Goal: Transaction & Acquisition: Purchase product/service

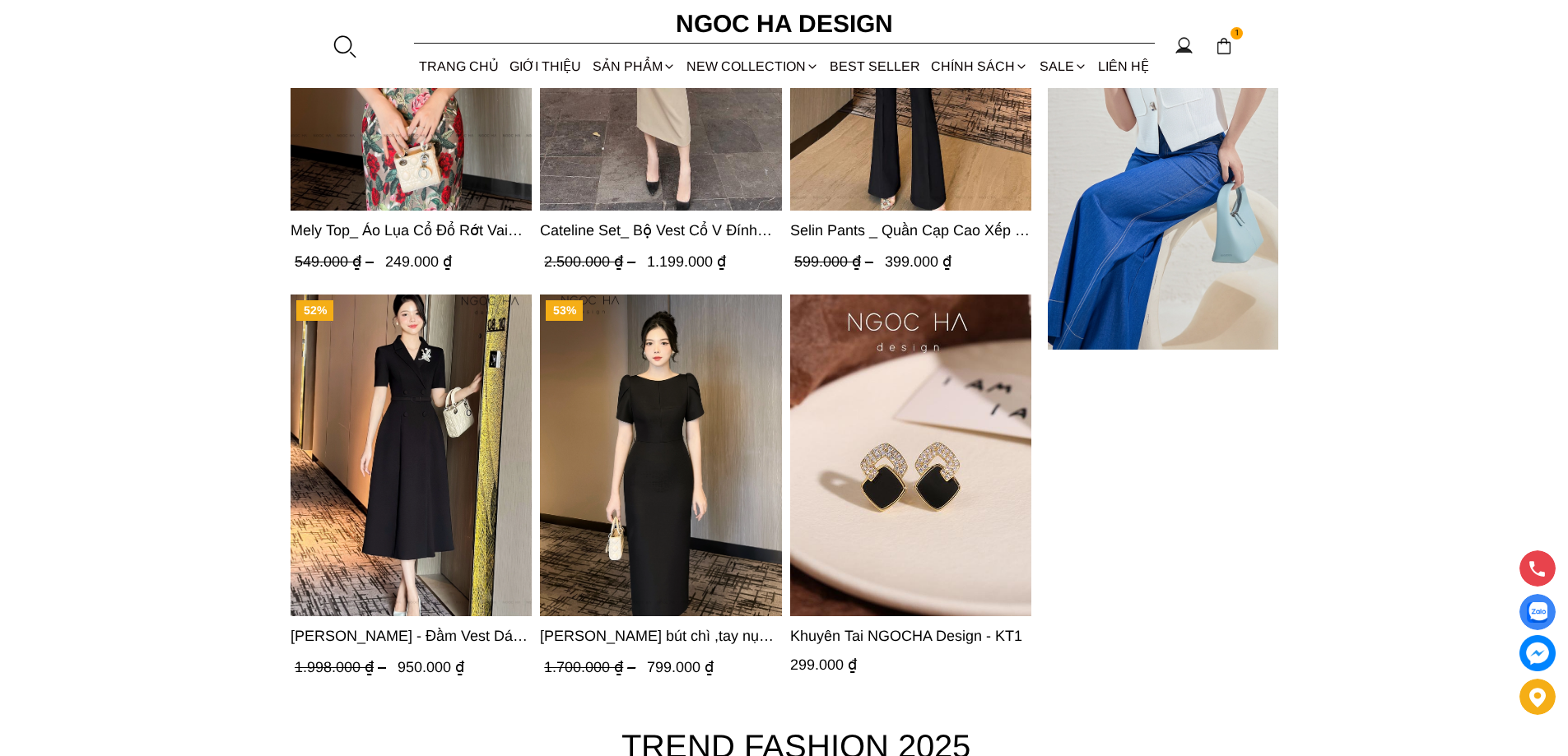
scroll to position [5266, 0]
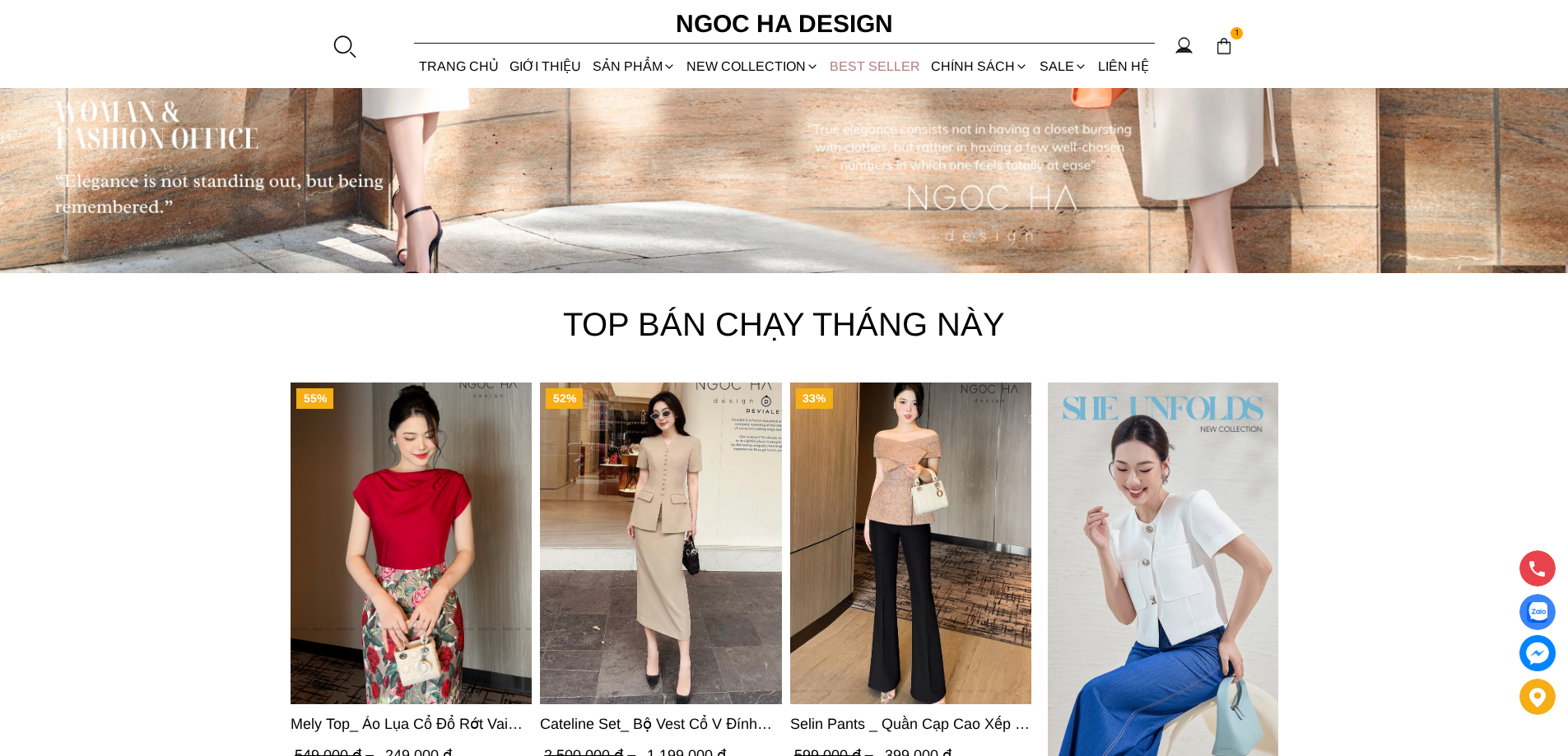
click at [866, 70] on link "BEST SELLER" at bounding box center [875, 65] width 101 height 43
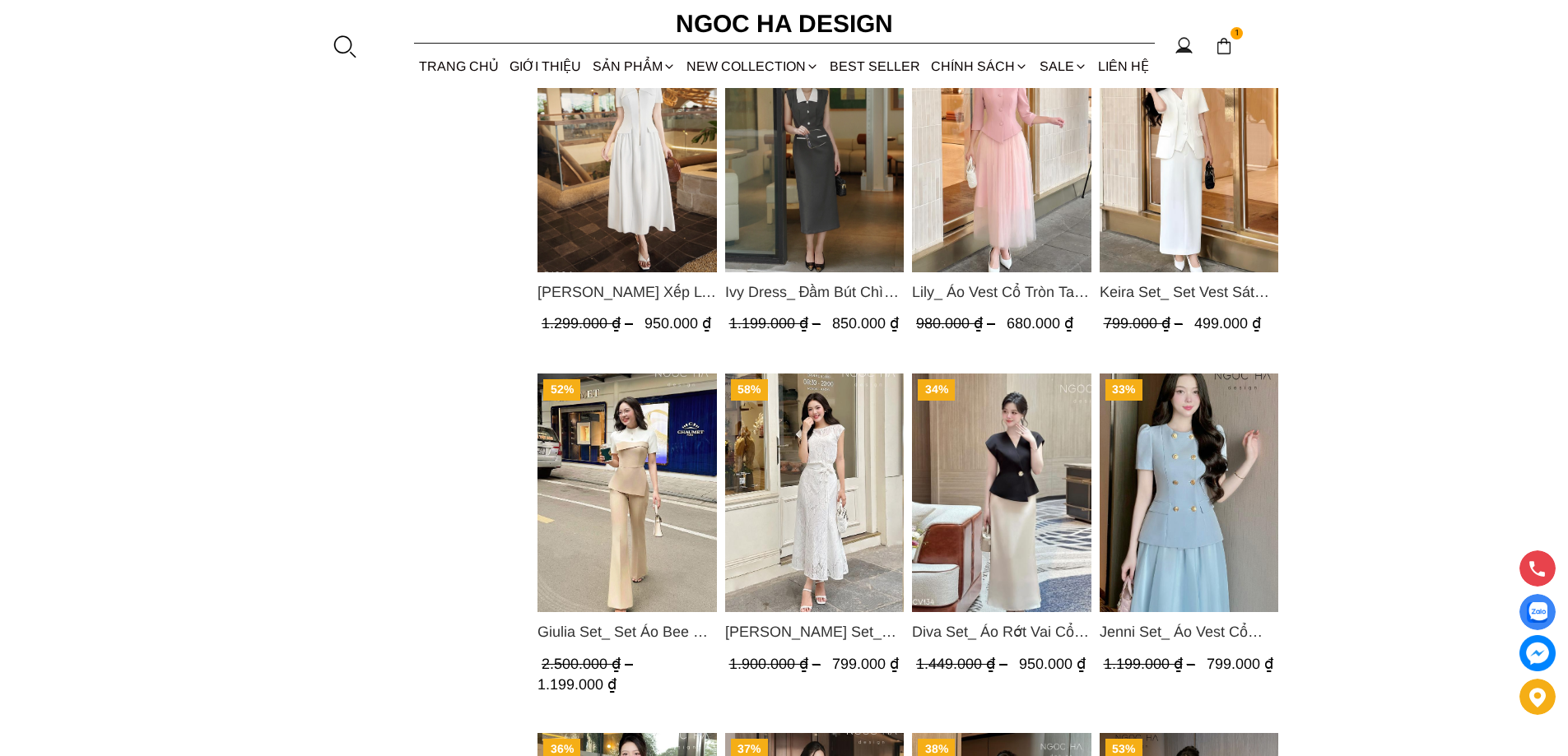
scroll to position [1434, 0]
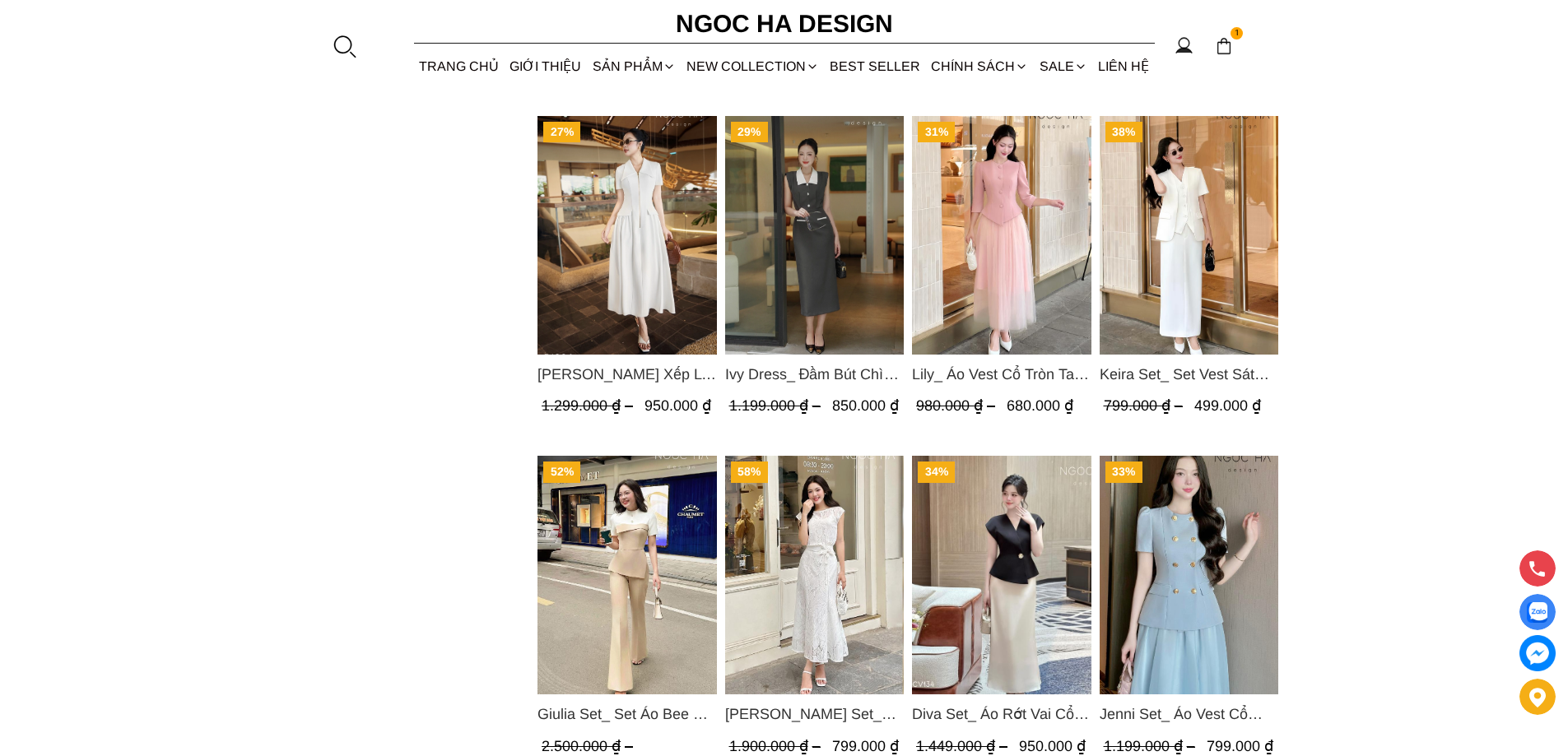
click at [942, 560] on img "Product image - Diva Set_ Áo Rớt Vai Cổ V, Chân Váy Lụa Đuôi Cá A1078+CV134" at bounding box center [1001, 575] width 179 height 239
click at [1237, 536] on img "Product image - Jenni Set_ Áo Vest Cổ Tròn Đính Cúc, Chân Váy Tơ Màu Xanh A1051…" at bounding box center [1188, 575] width 179 height 239
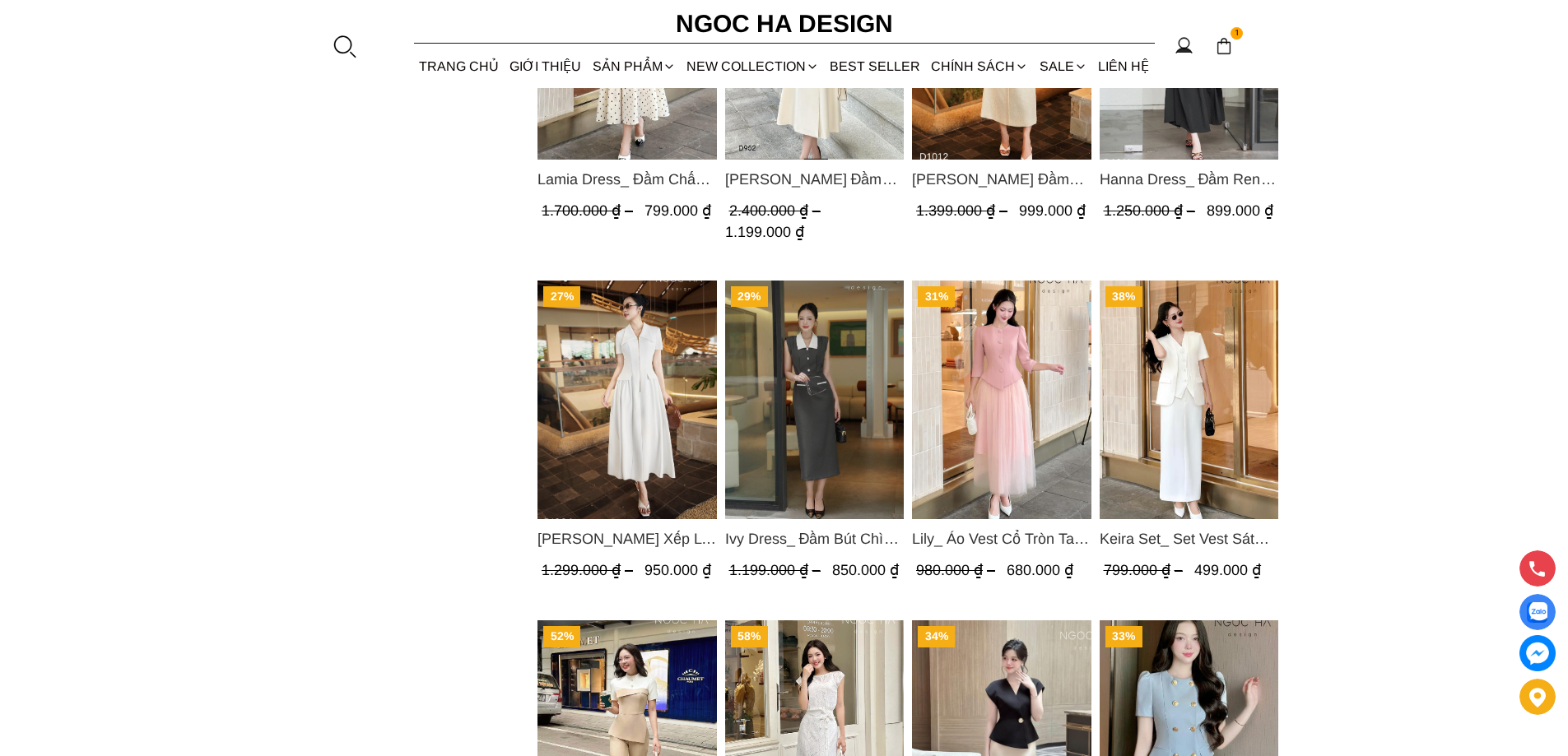
scroll to position [1188, 0]
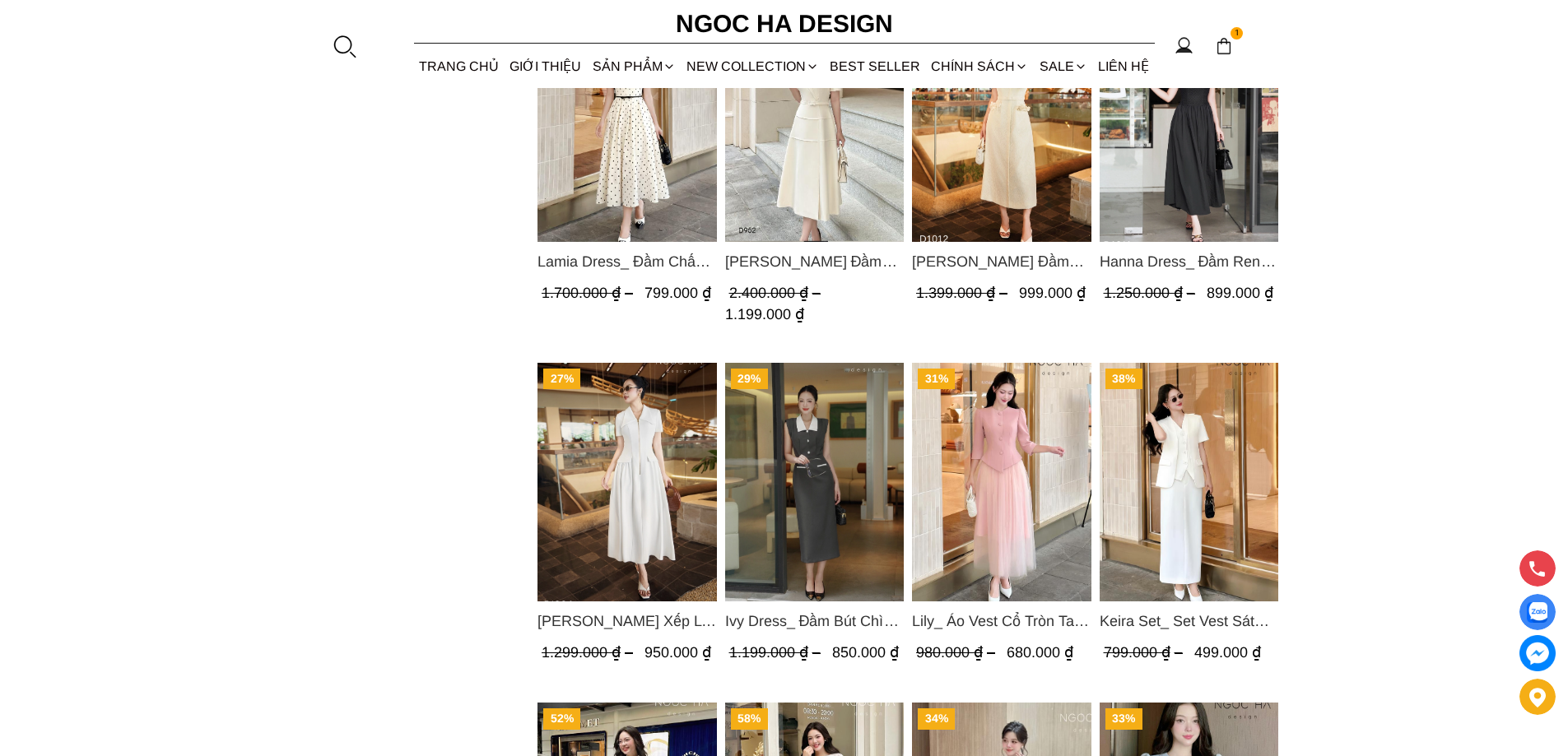
click at [952, 422] on img "Product image - Lily_ Áo Vest Cổ Tròn Tay Lừng Mix Chân Váy Lưới Màu Hồng A1082…" at bounding box center [1001, 482] width 179 height 239
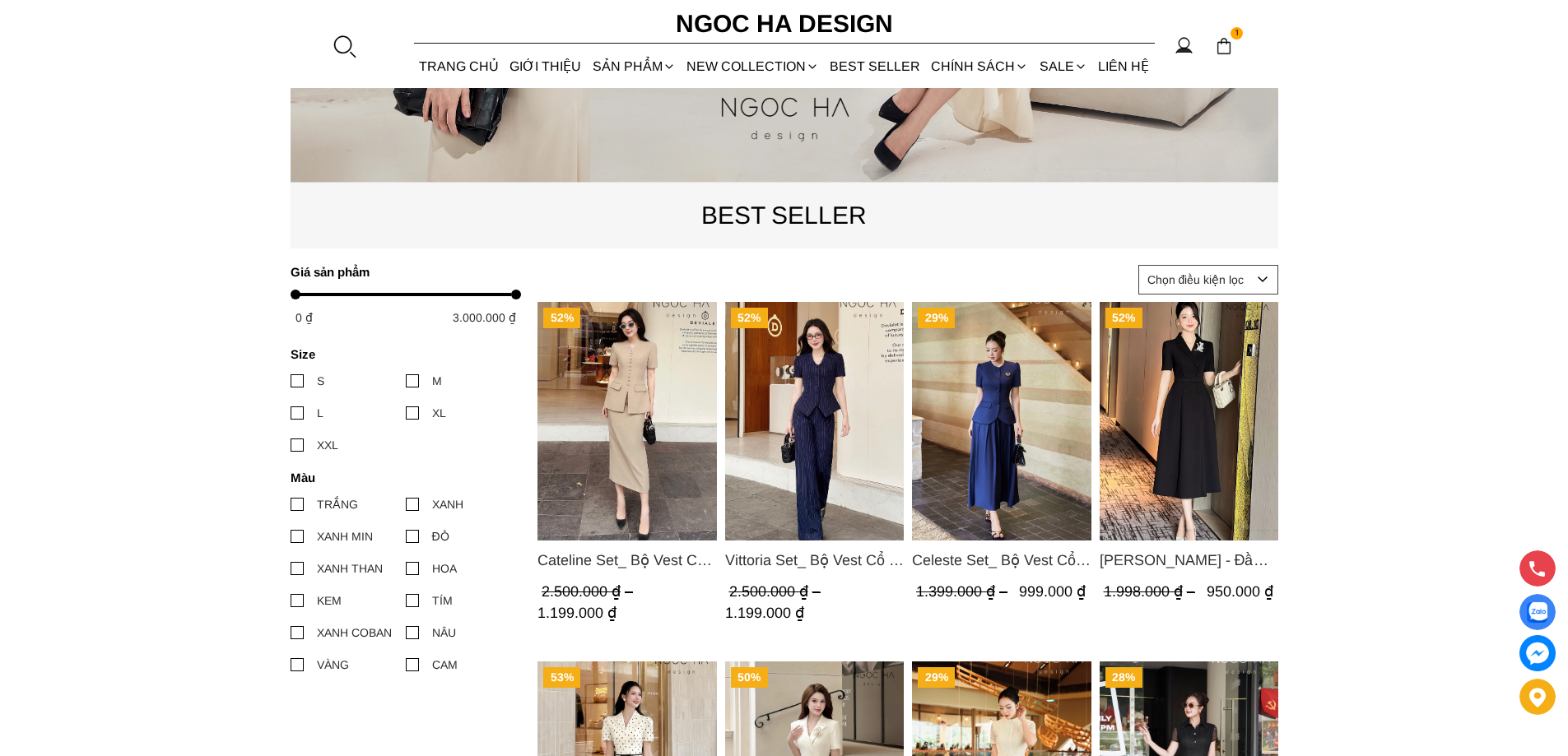
scroll to position [446, 0]
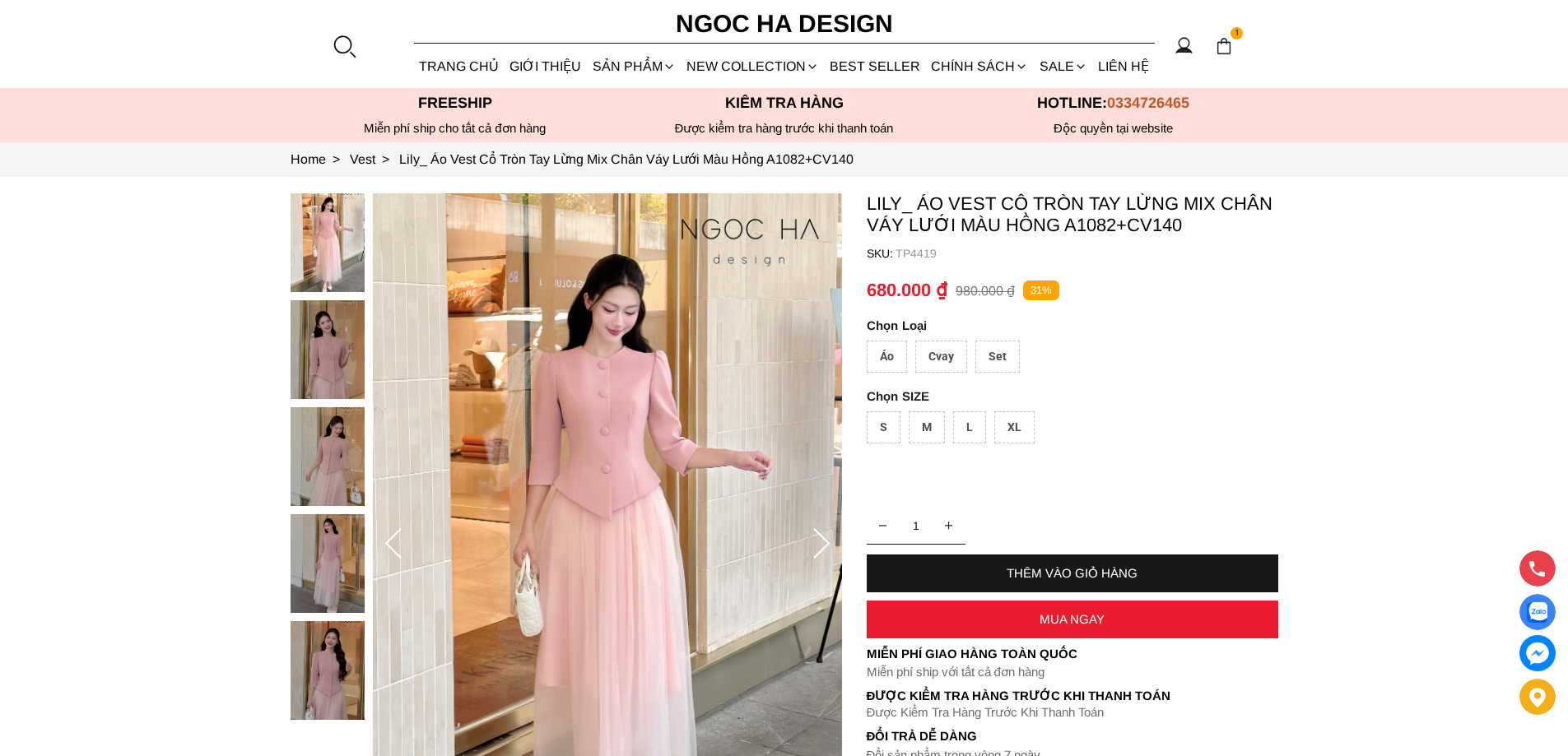
click at [1008, 362] on div "Set" at bounding box center [998, 356] width 44 height 32
click at [1007, 425] on div "XL" at bounding box center [1014, 427] width 40 height 32
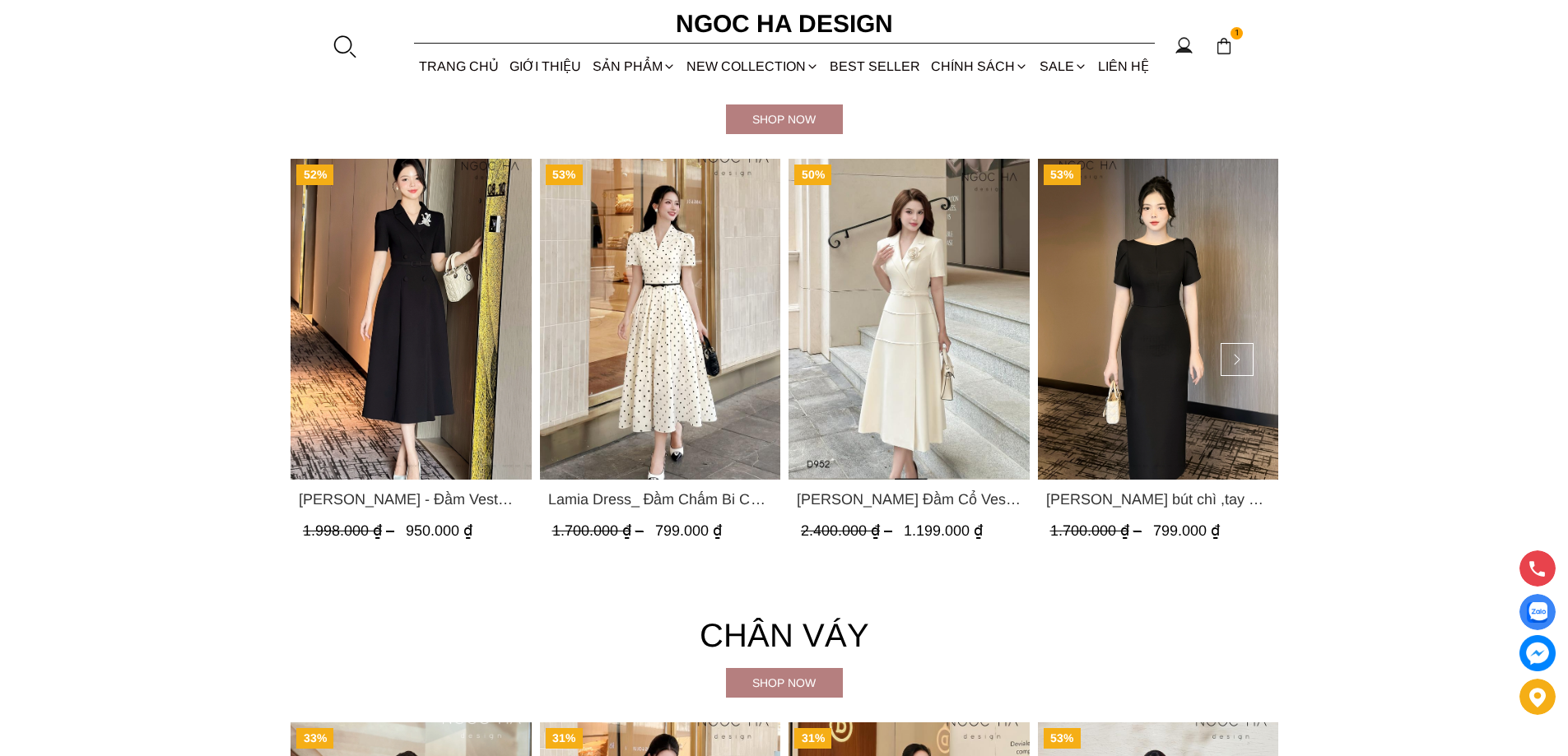
scroll to position [3621, 0]
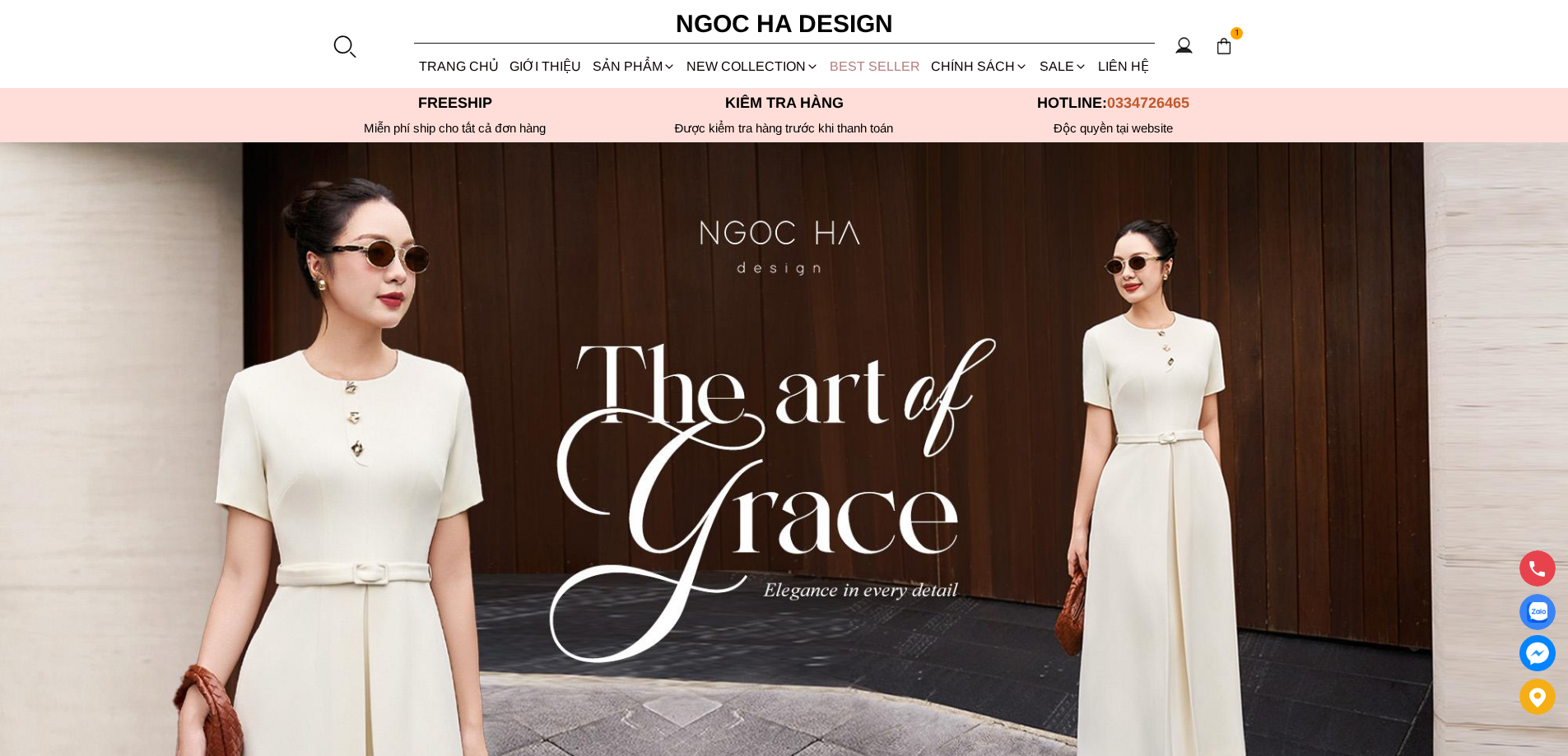
click at [889, 63] on link "BEST SELLER" at bounding box center [875, 65] width 101 height 43
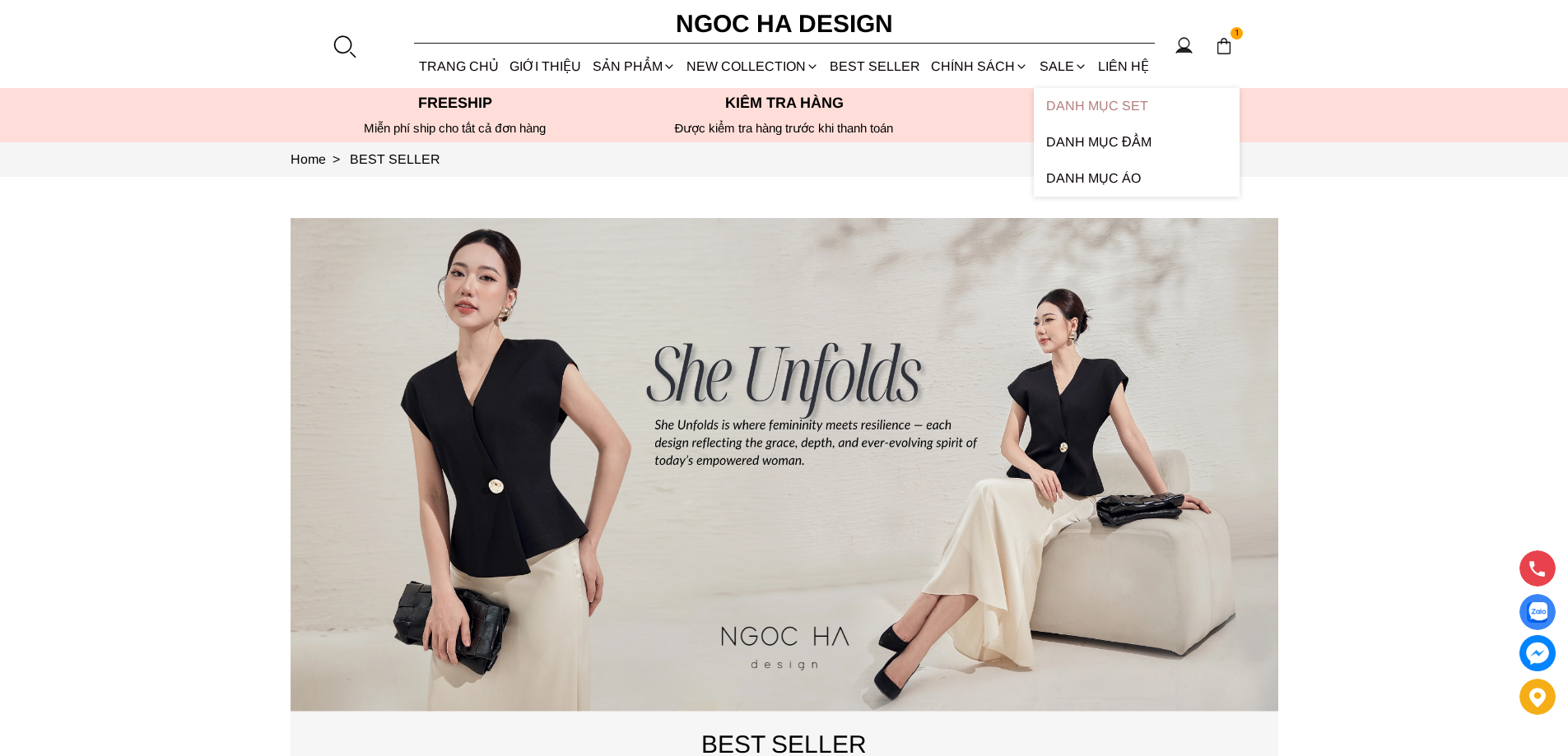
click at [1073, 105] on link "Danh Mục Set" at bounding box center [1136, 106] width 206 height 36
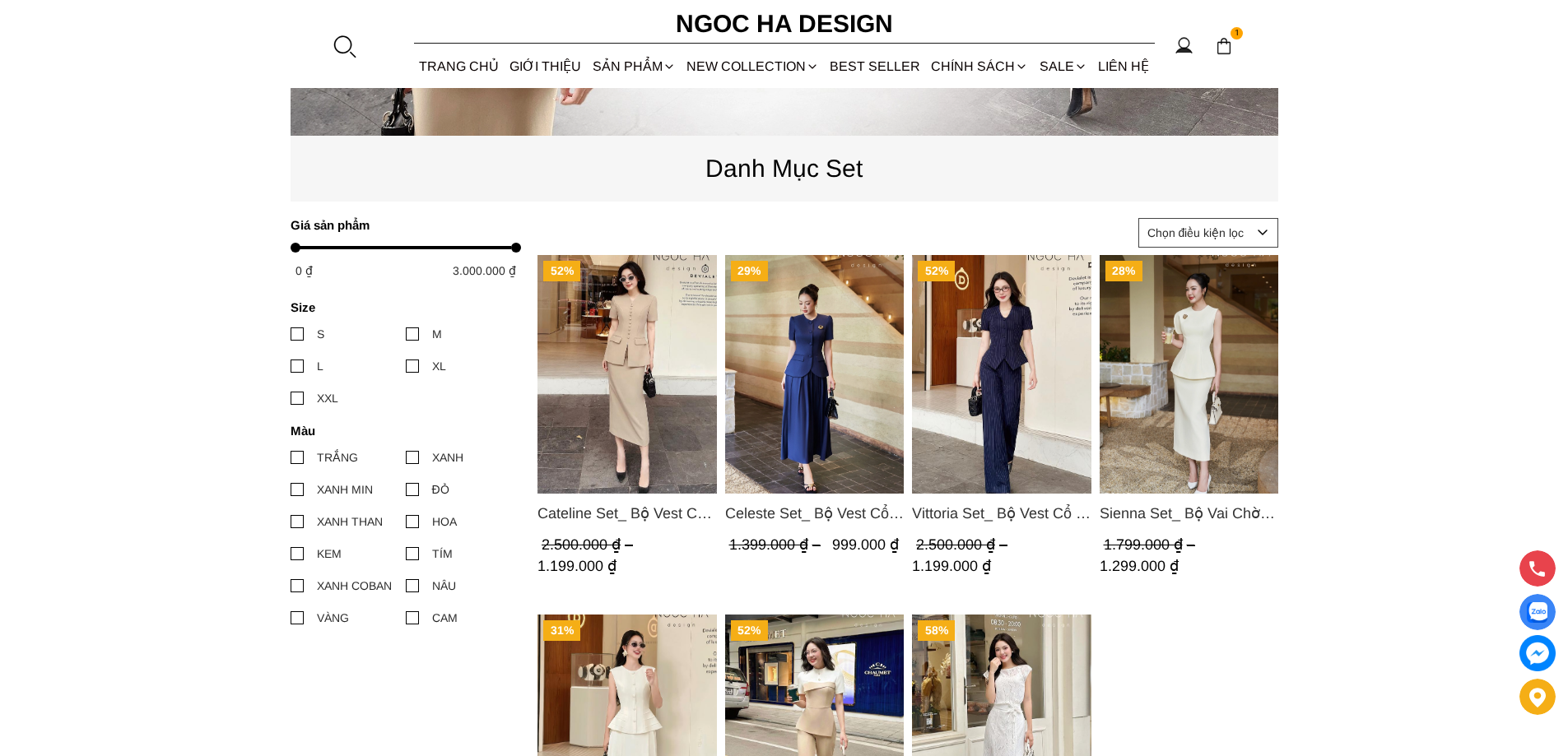
click at [651, 413] on img "Product image - Cateline Set_ Bộ Vest Cổ V Đính Cúc Nhí Chân Váy Bút Chì BJ127" at bounding box center [626, 375] width 179 height 239
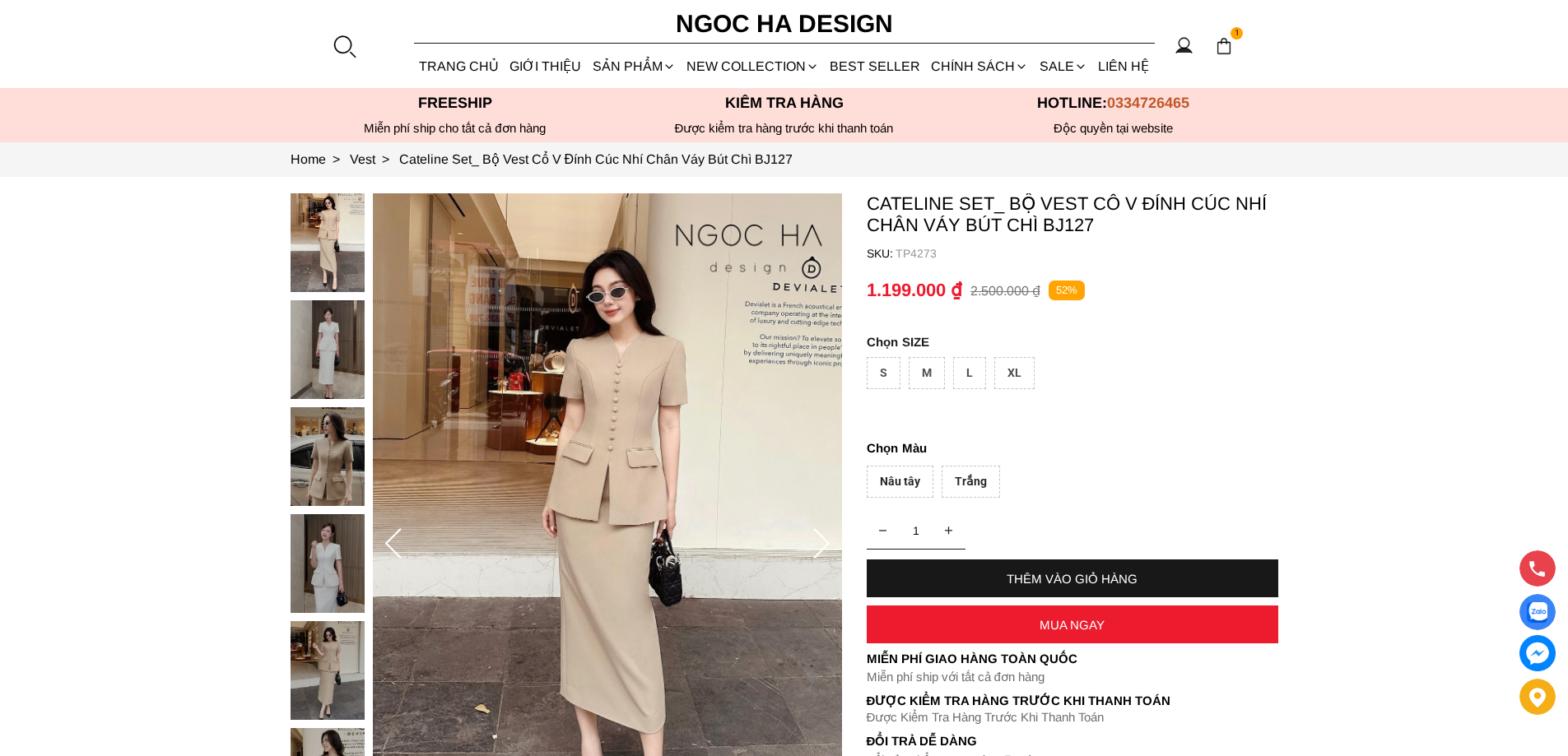
select select "Đỏ"
select select "S"
click at [1227, 49] on img at bounding box center [1224, 46] width 18 height 18
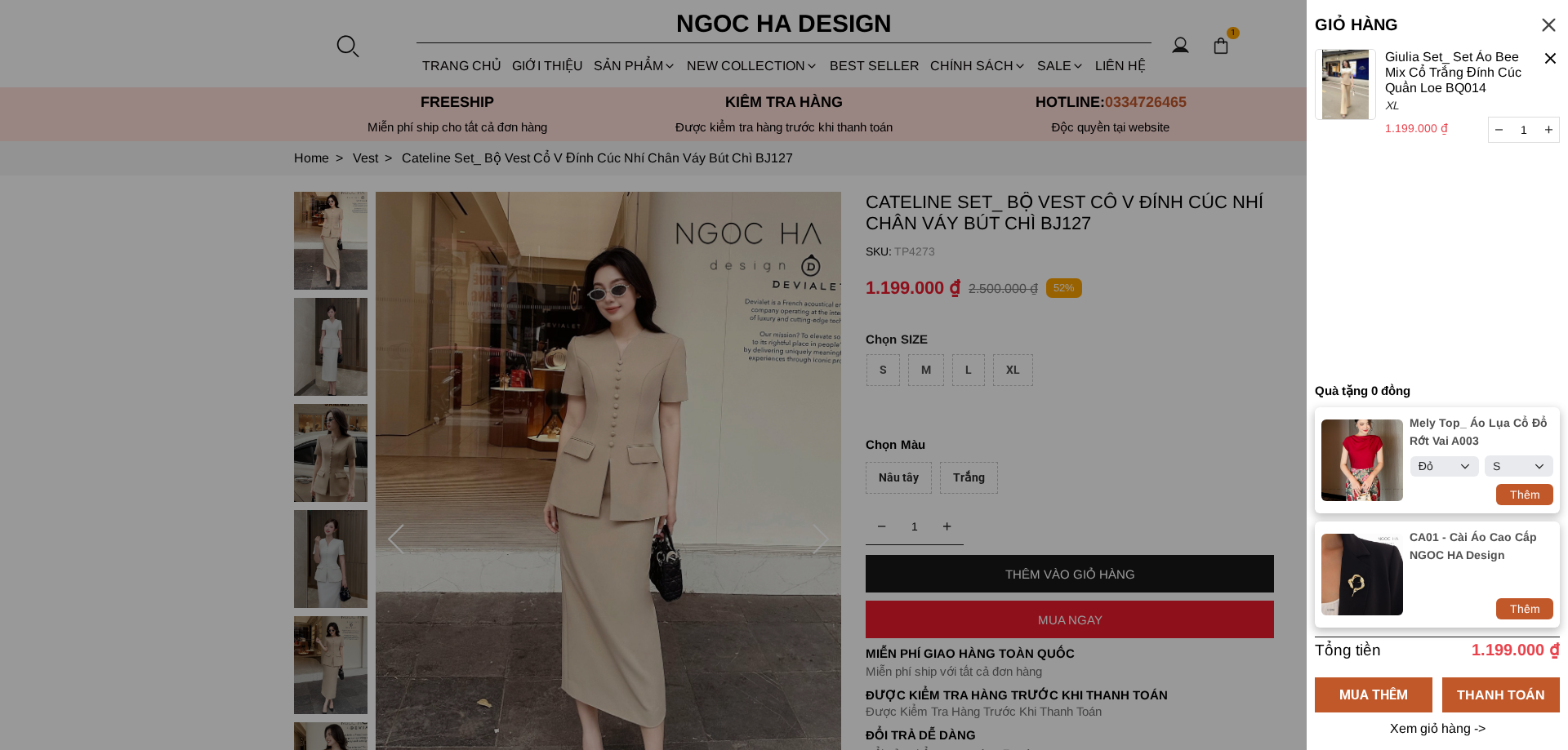
click at [1501, 129] on icon "button" at bounding box center [1499, 129] width 7 height 1
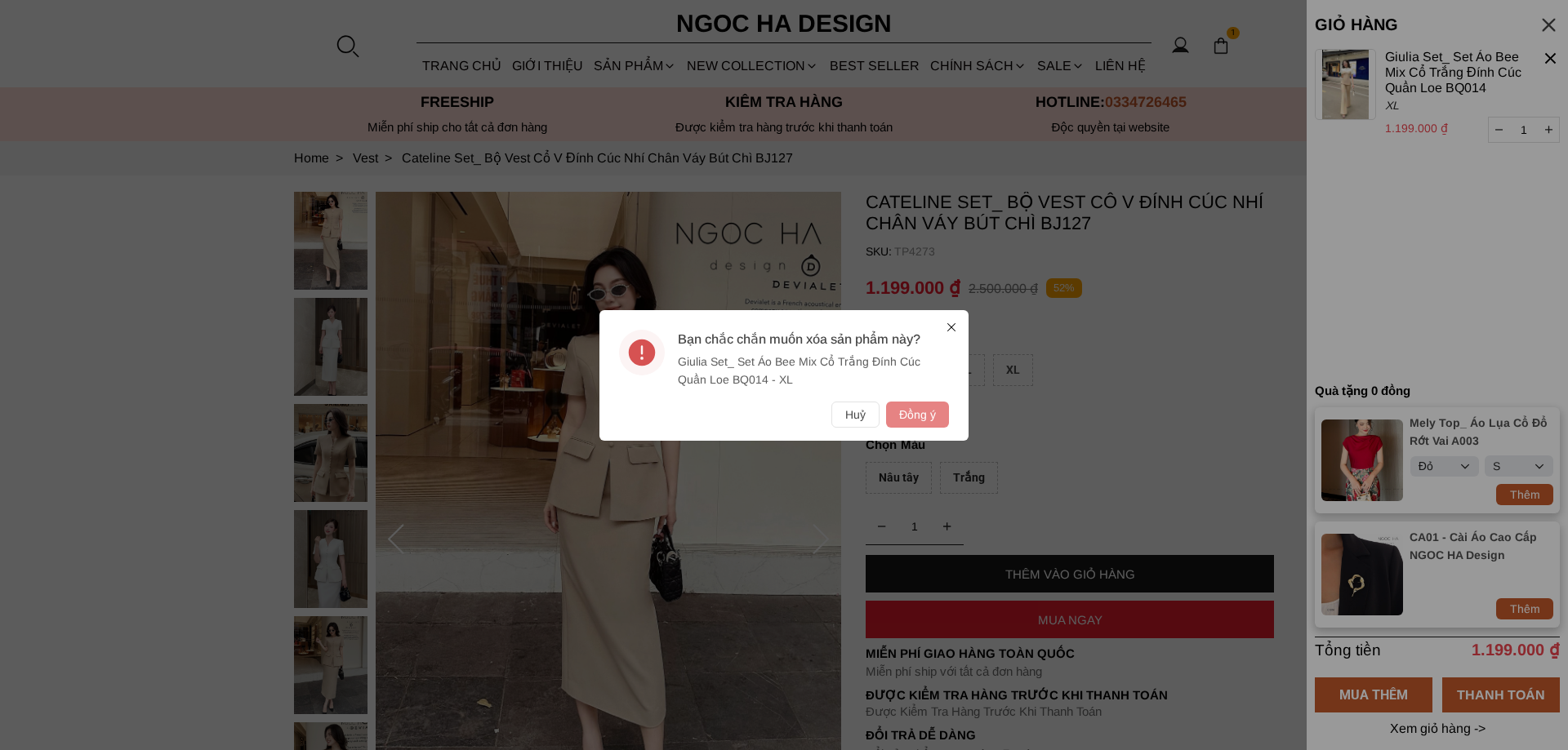
click at [927, 412] on button "Đồng ý" at bounding box center [917, 415] width 63 height 26
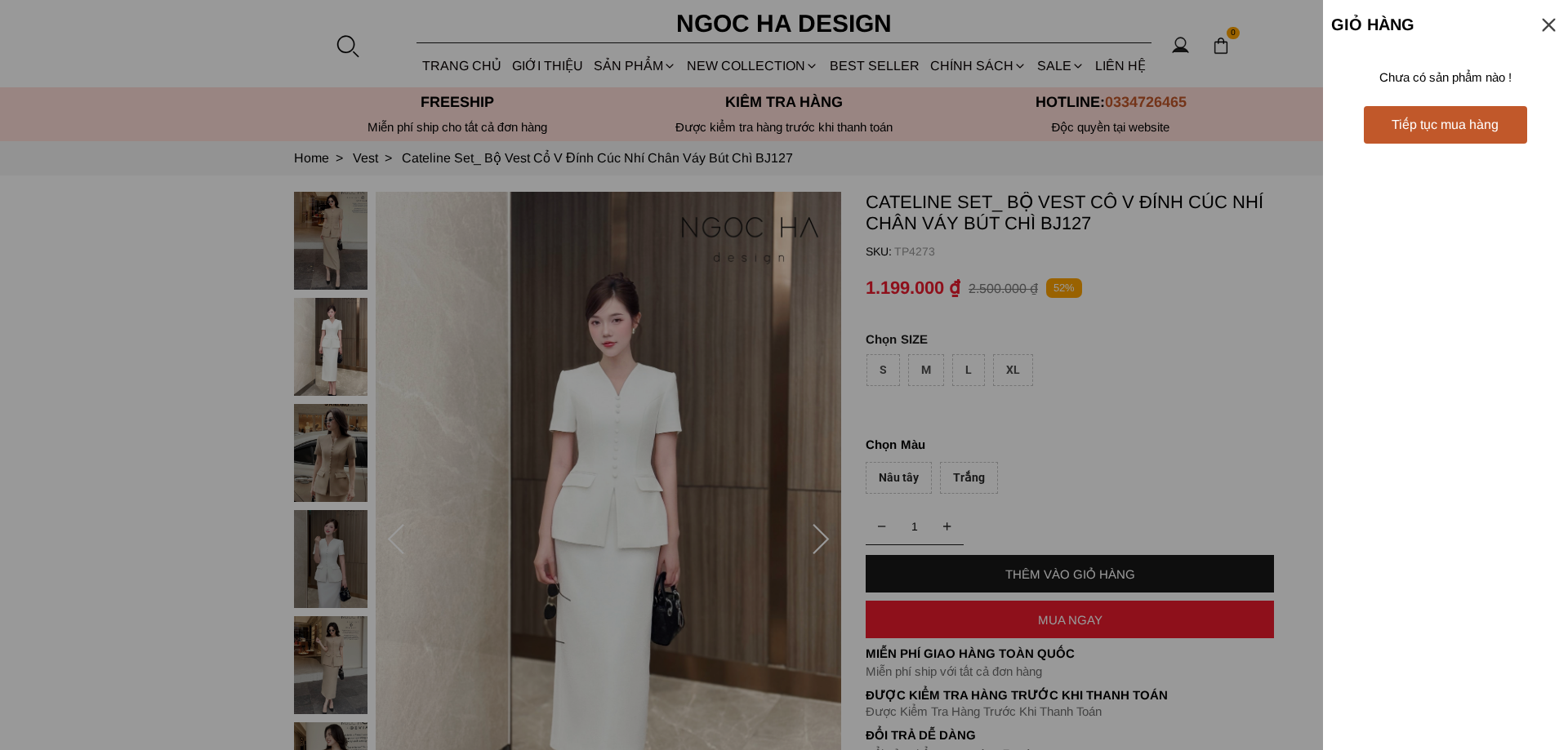
click at [1100, 364] on div at bounding box center [784, 375] width 1568 height 750
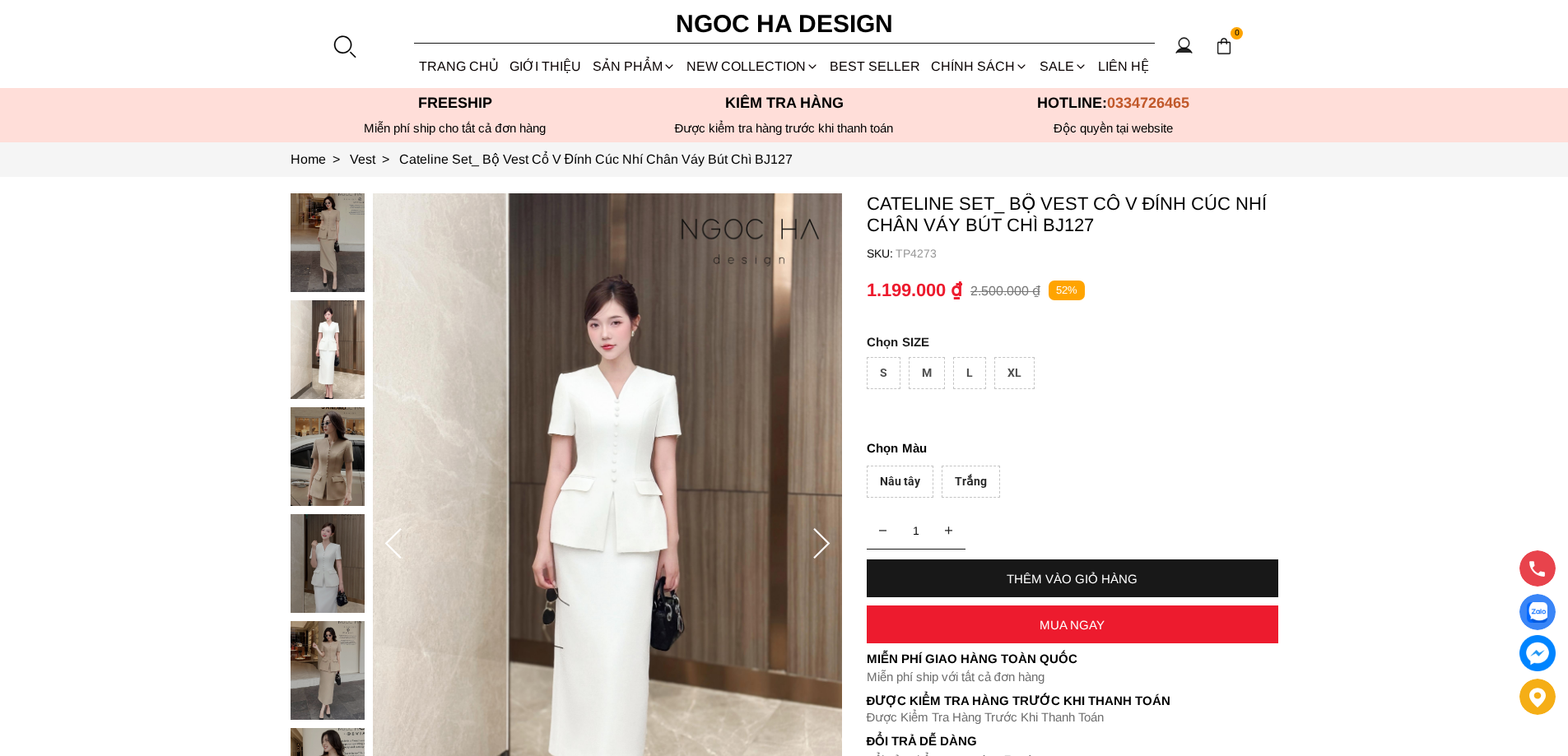
click at [1017, 360] on div "XL" at bounding box center [1014, 373] width 40 height 32
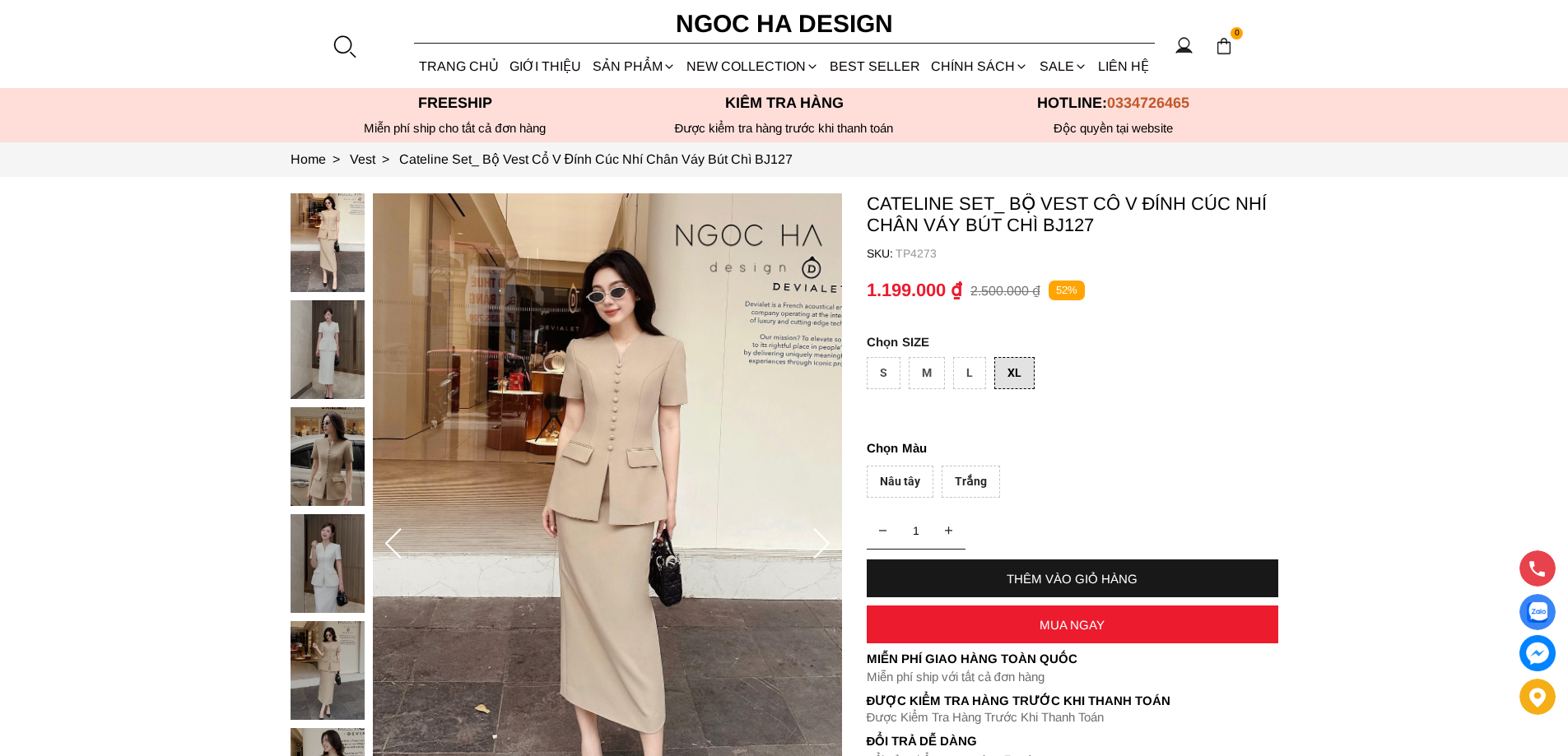
click at [976, 483] on div "Trắng" at bounding box center [971, 481] width 59 height 32
click at [1019, 627] on div "MUA NGAY" at bounding box center [1072, 625] width 412 height 14
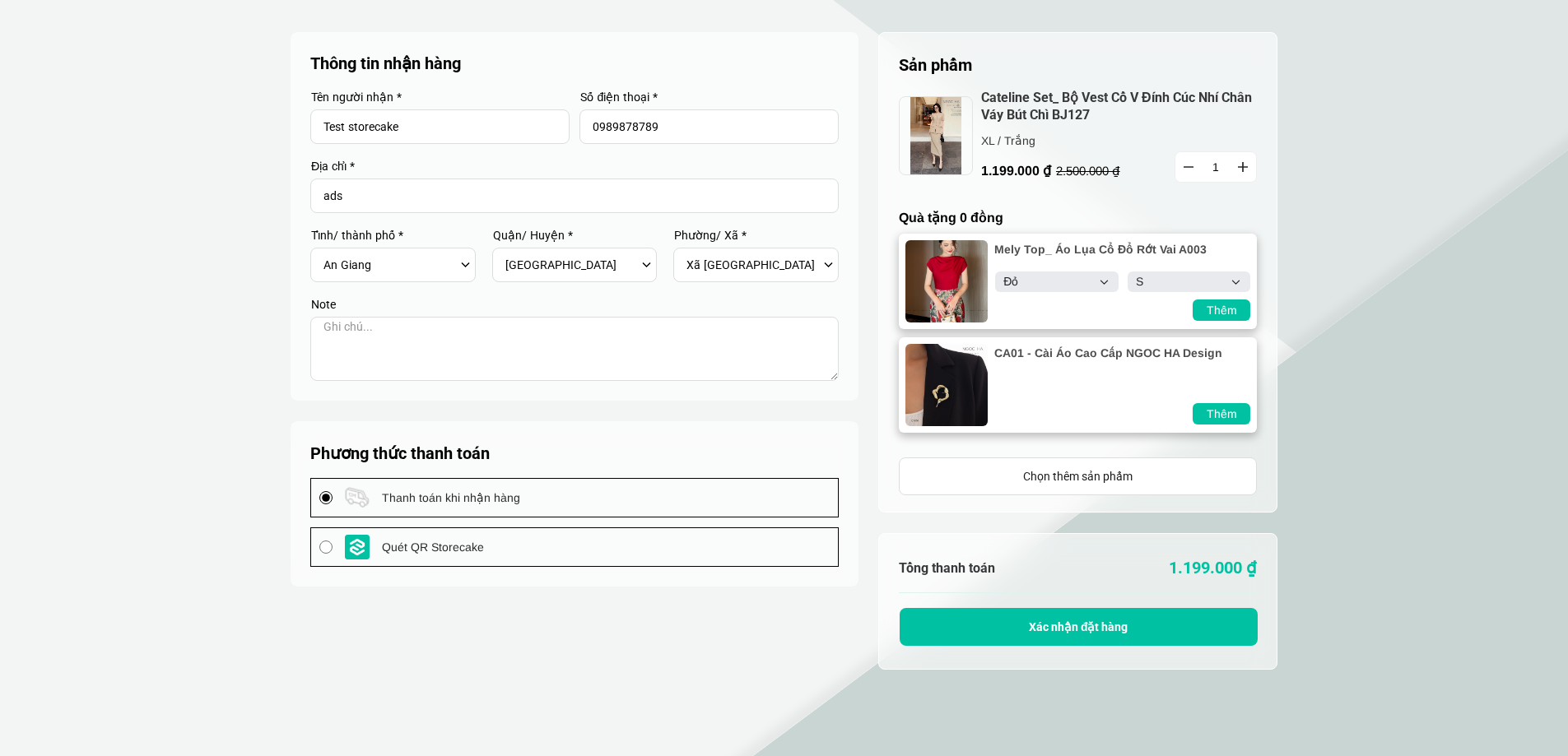
select select "Đỏ"
select select "S"
select select "805"
select select "80519"
select select "8051909"
